Goal: Download file/media

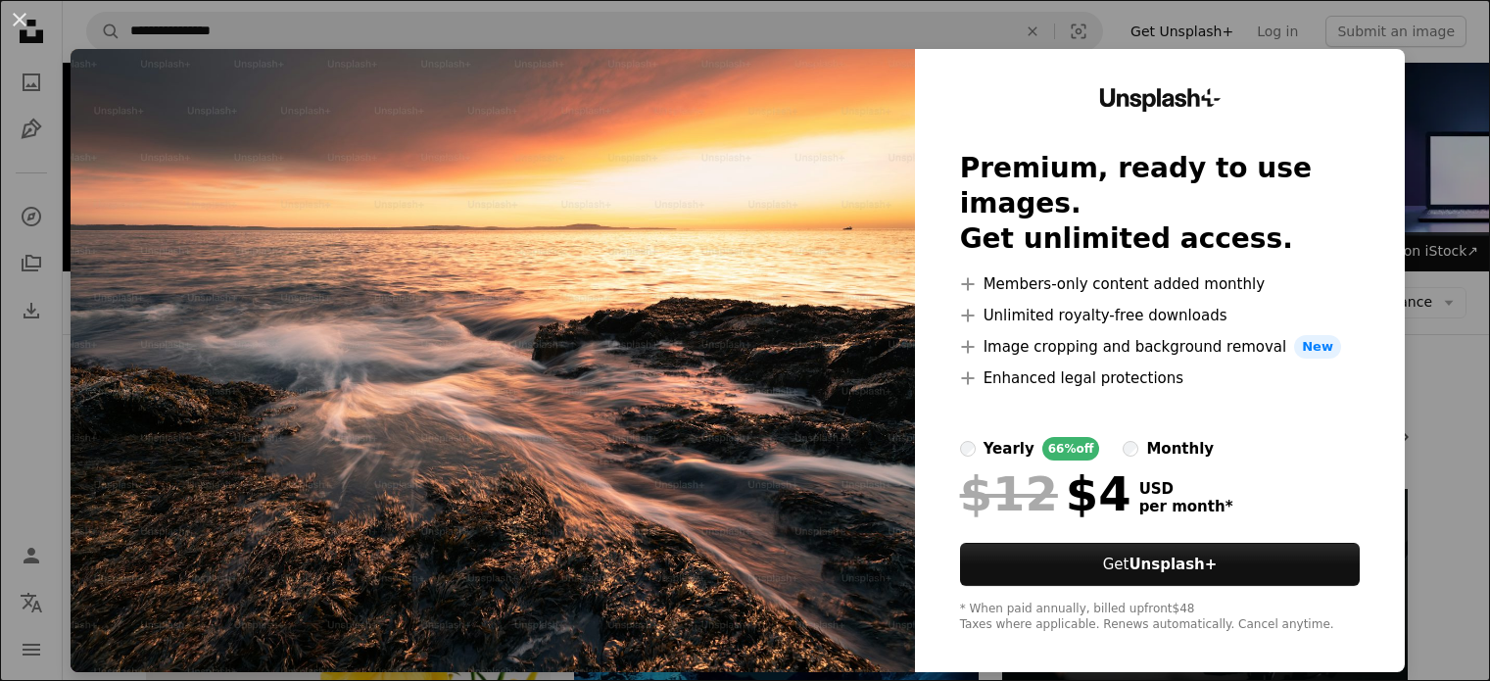
scroll to position [5233, 0]
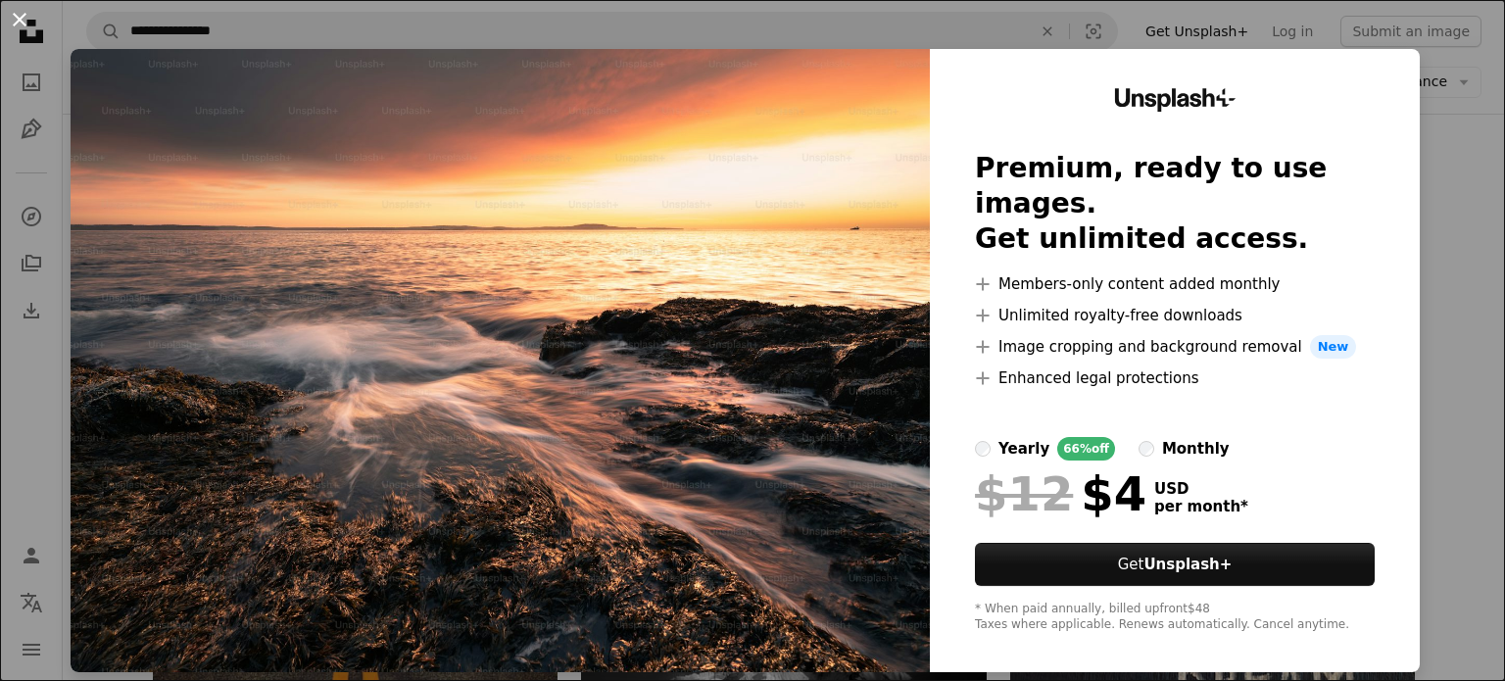
click at [18, 26] on button "An X shape" at bounding box center [20, 20] width 24 height 24
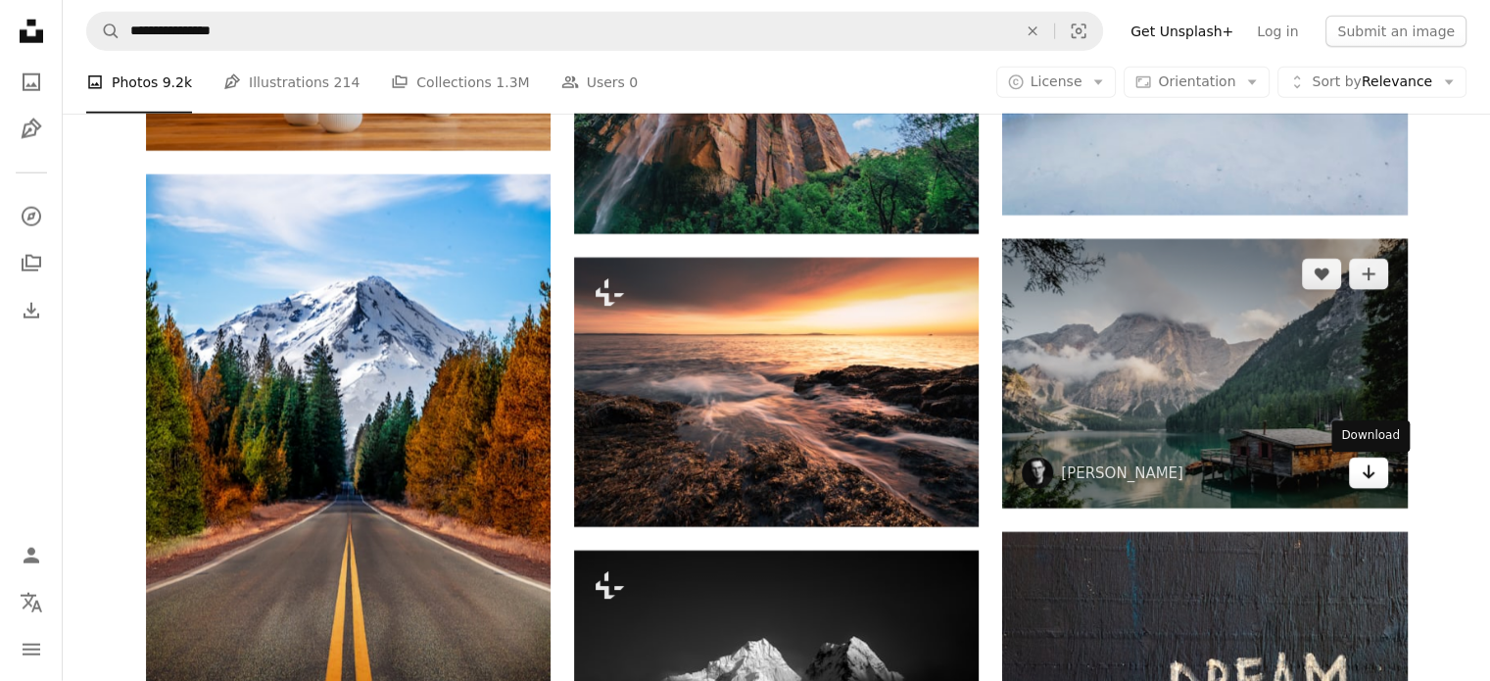
click at [1357, 476] on link "Arrow pointing down" at bounding box center [1368, 473] width 39 height 31
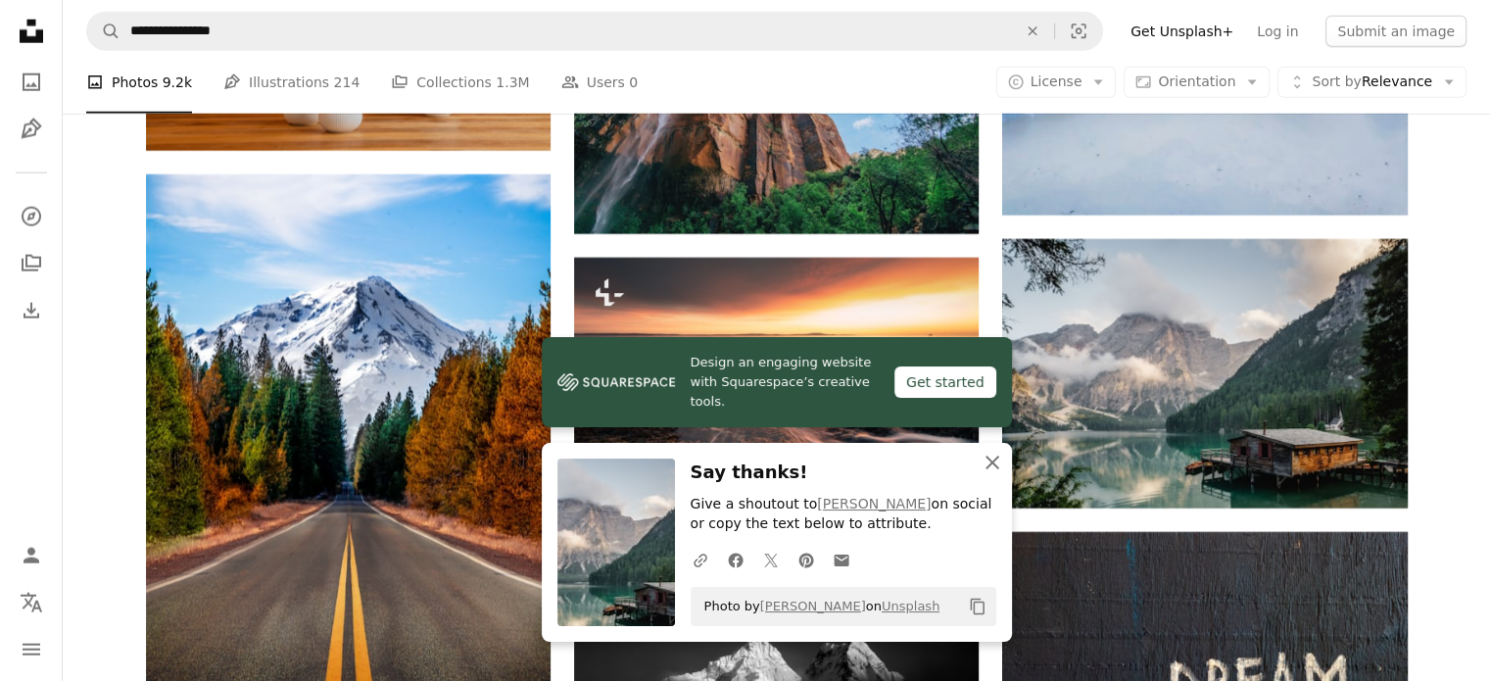
click at [992, 458] on icon "An X shape" at bounding box center [993, 463] width 24 height 24
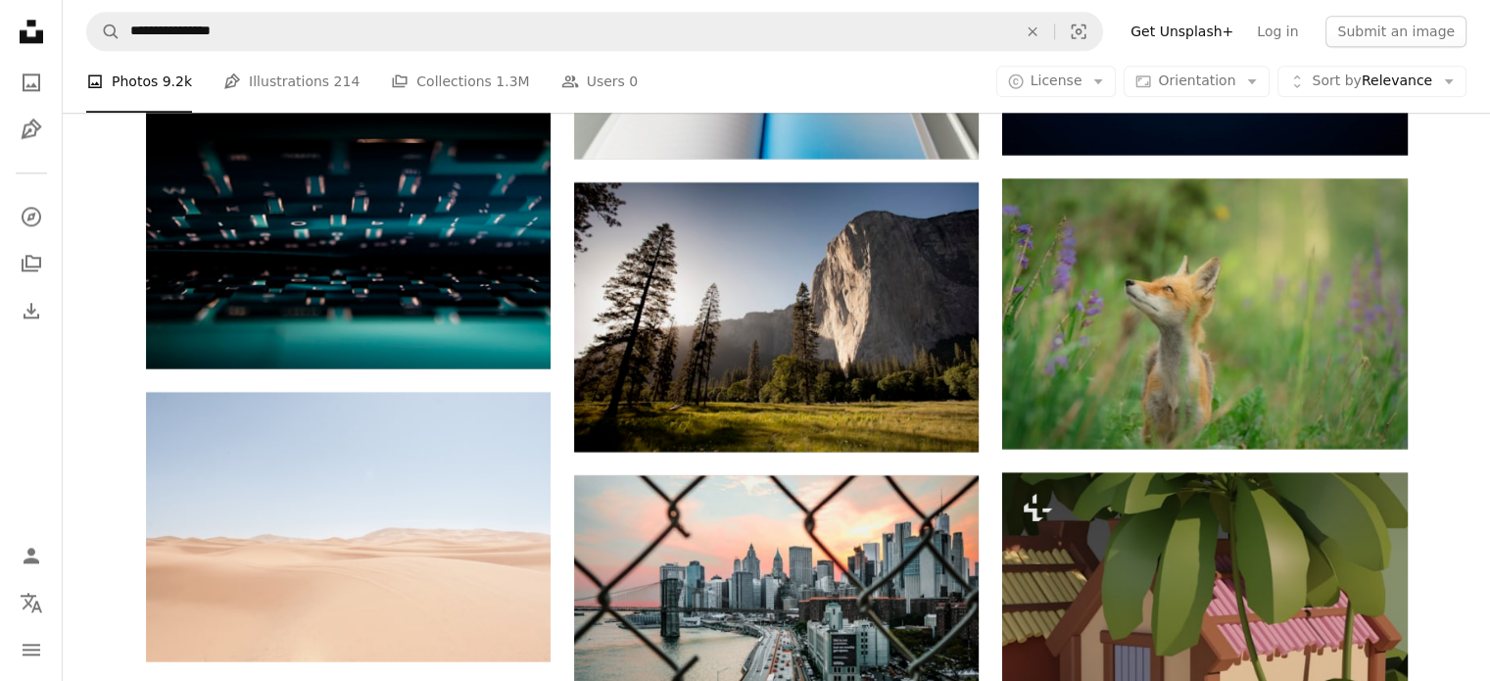
scroll to position [17480, 0]
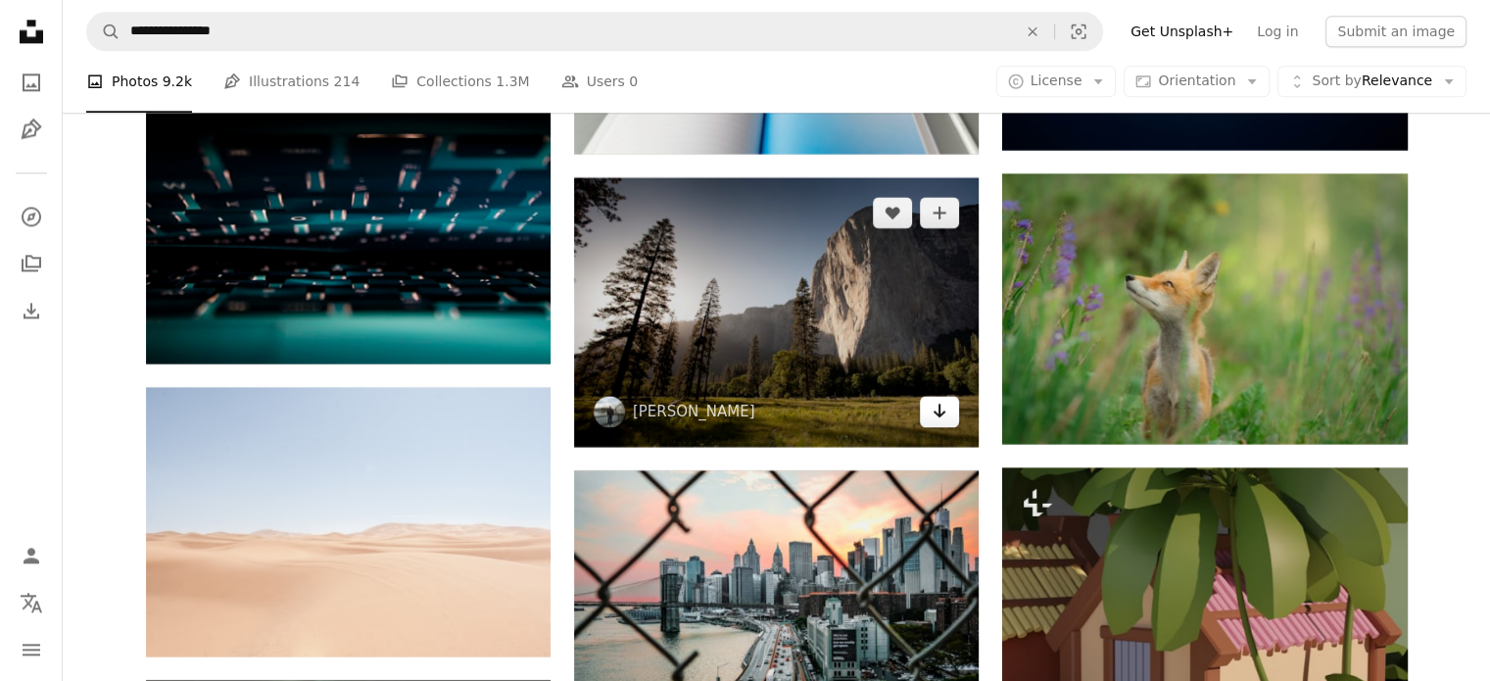
click at [922, 414] on link "Arrow pointing down" at bounding box center [939, 411] width 39 height 31
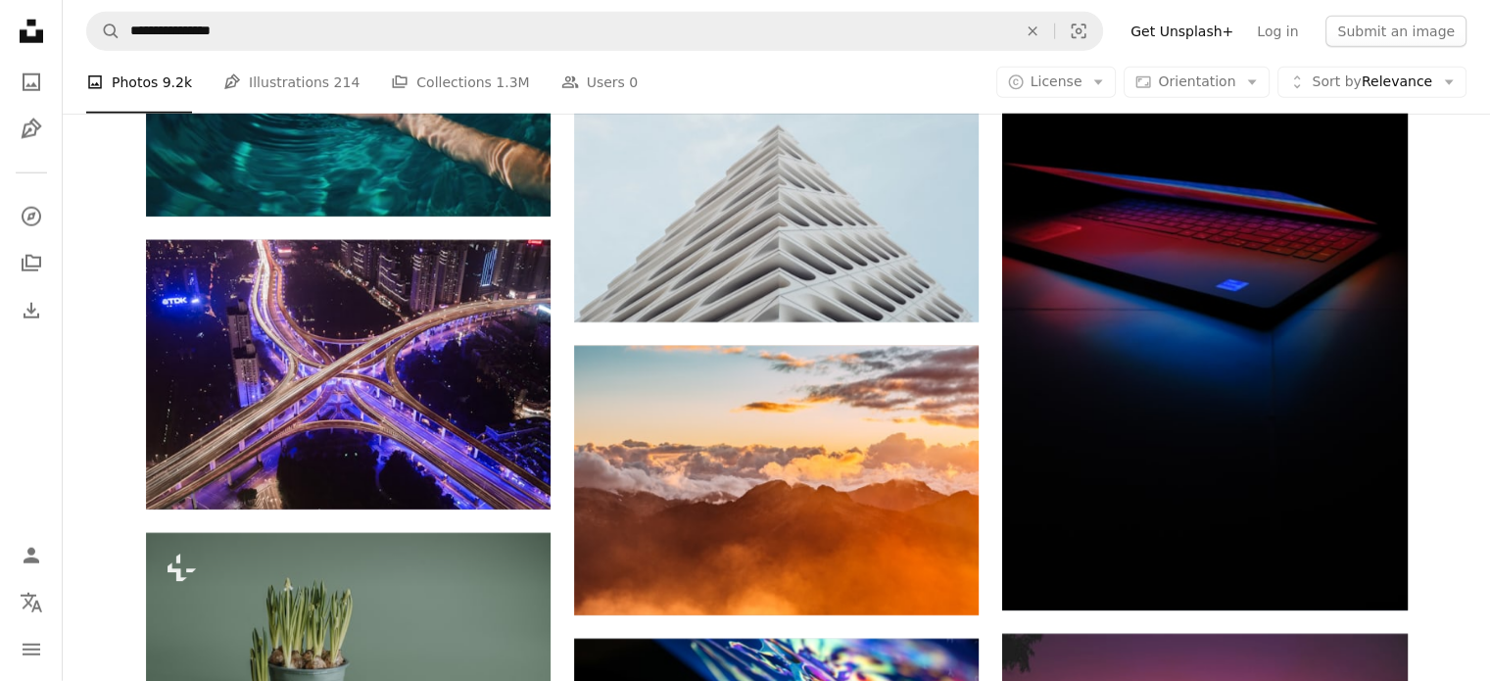
scroll to position [20616, 0]
